Goal: Transaction & Acquisition: Subscribe to service/newsletter

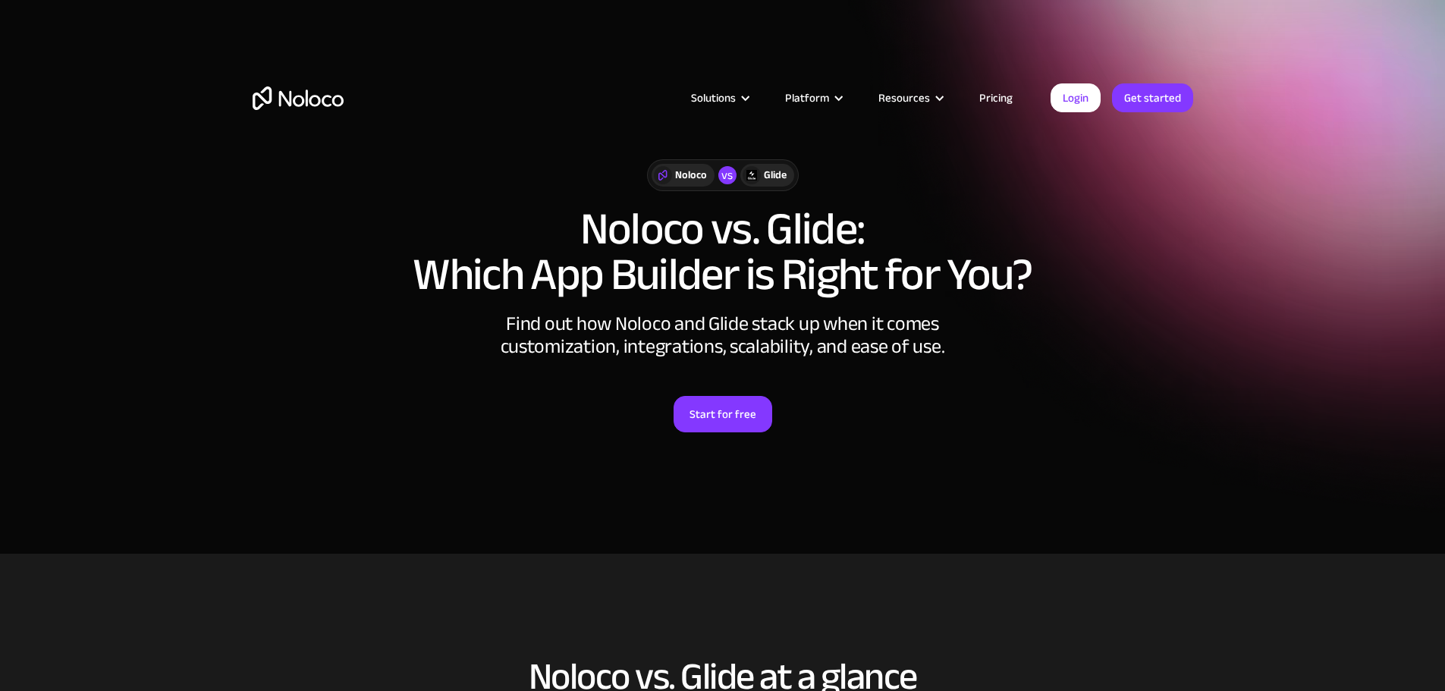
click at [1006, 104] on link "Pricing" at bounding box center [995, 98] width 71 height 20
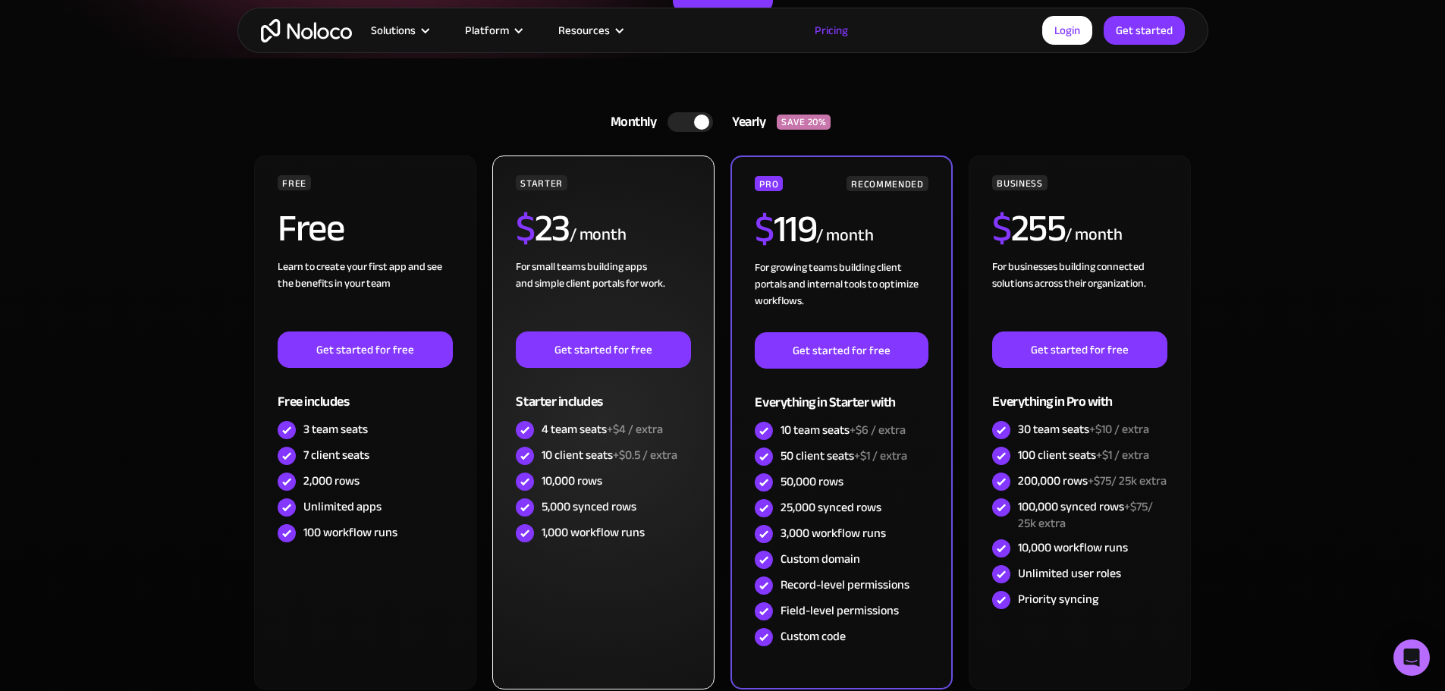
scroll to position [310, 0]
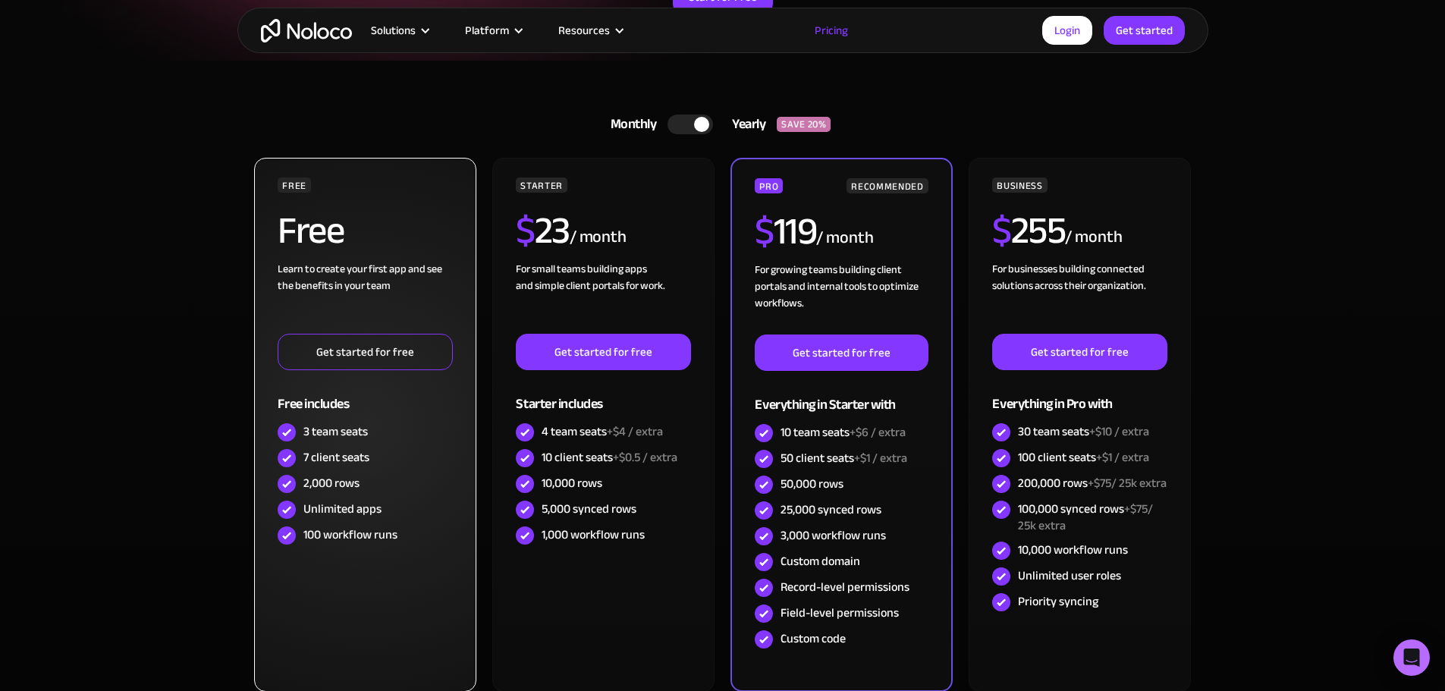
click at [409, 351] on link "Get started for free" at bounding box center [365, 352] width 174 height 36
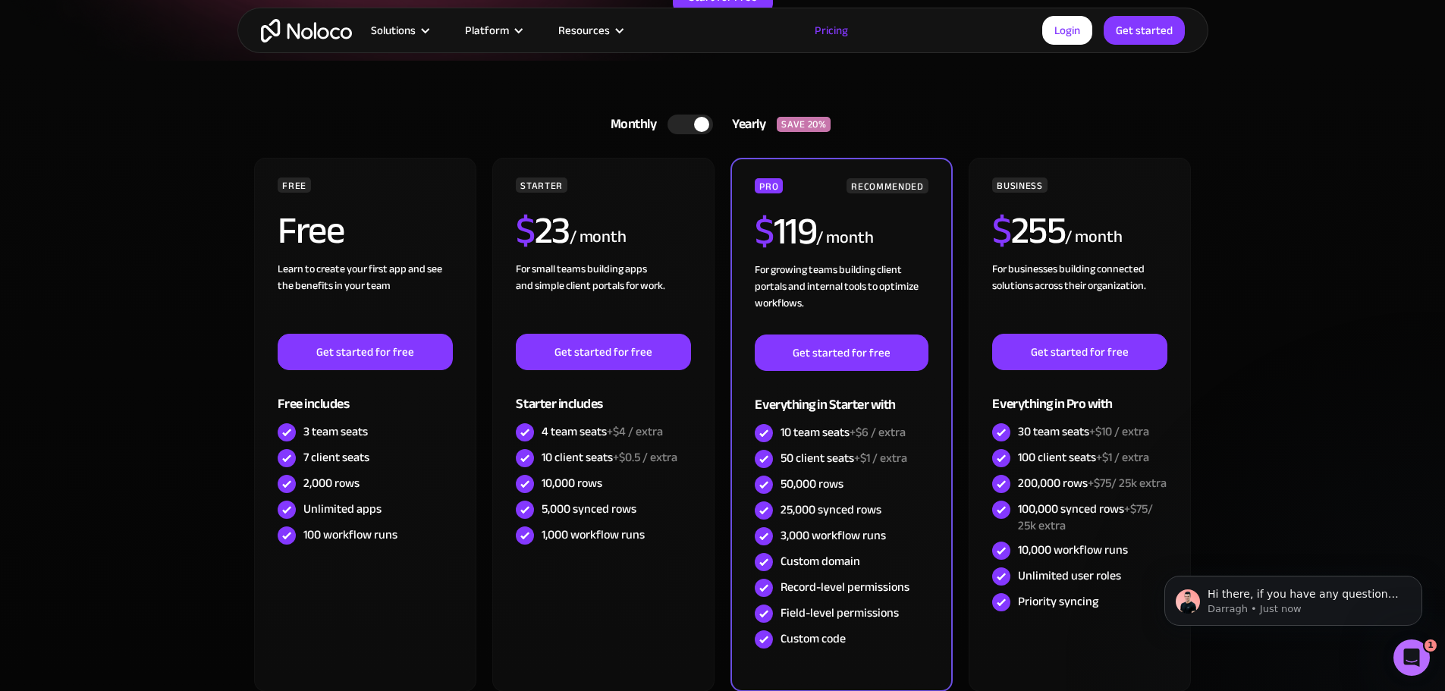
scroll to position [0, 0]
